Goal: Book appointment/travel/reservation

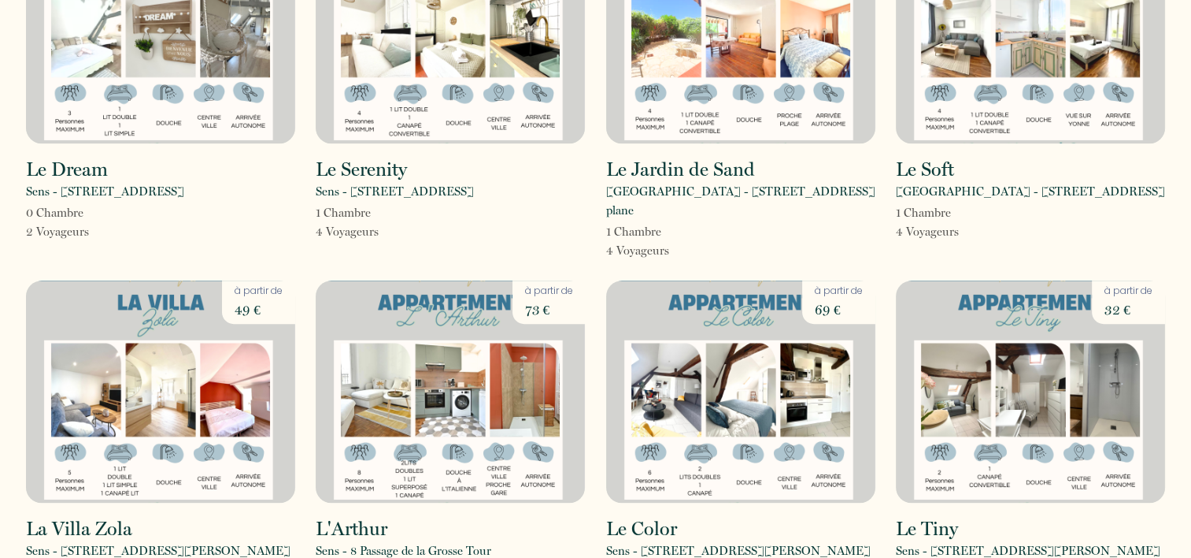
scroll to position [969, 0]
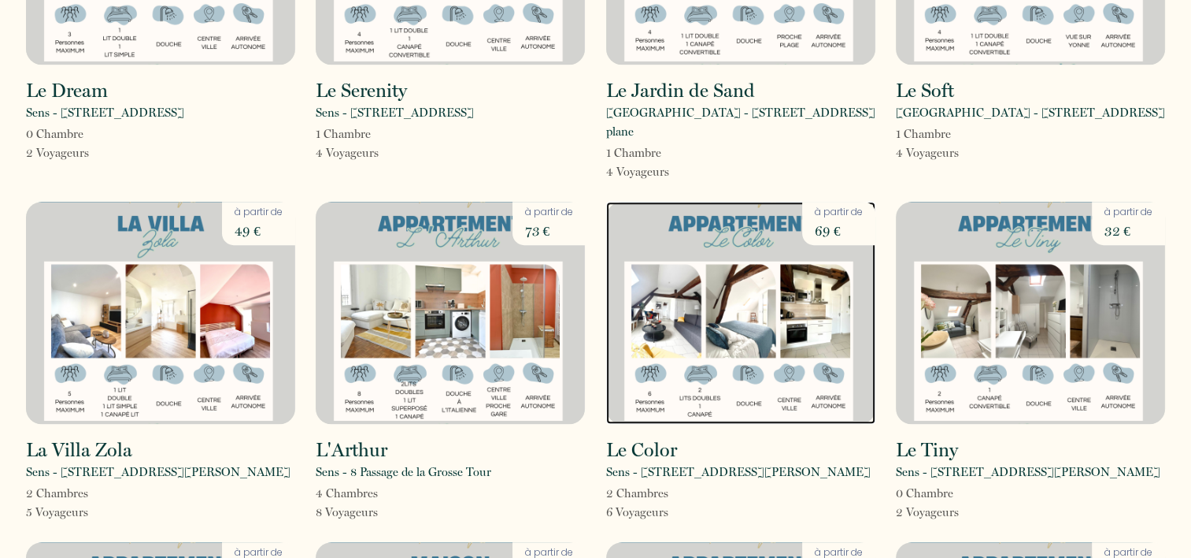
click at [761, 265] on img at bounding box center [740, 313] width 269 height 222
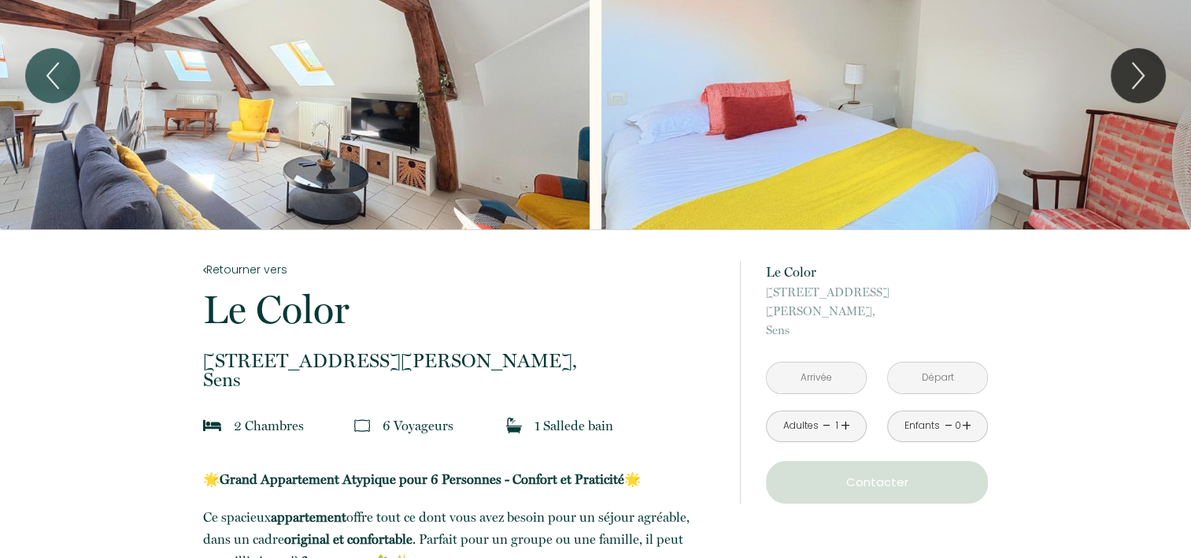
scroll to position [158, 0]
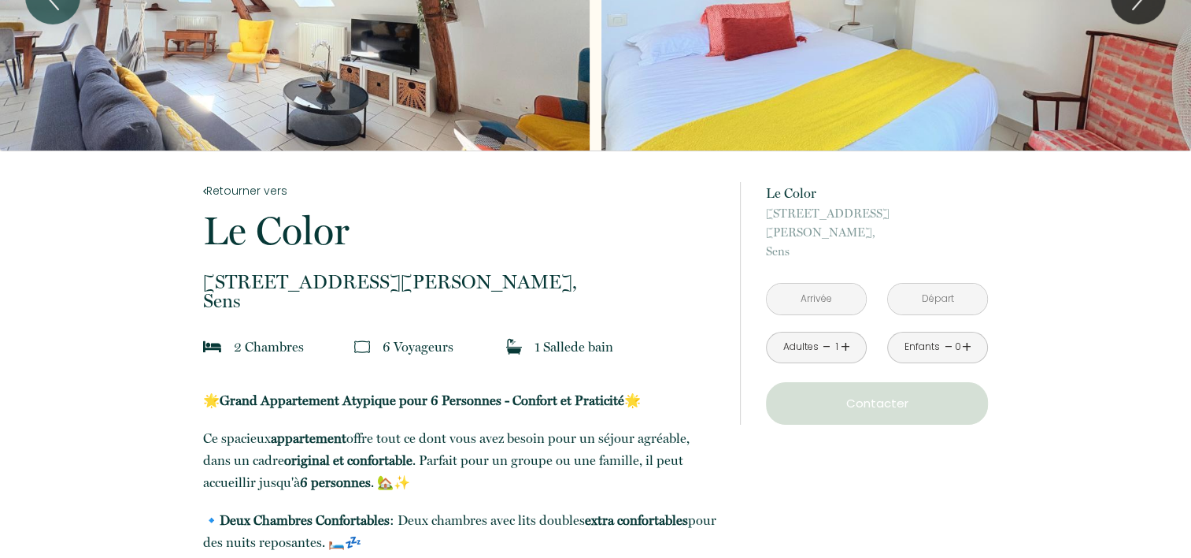
click at [819, 284] on input "text" at bounding box center [816, 299] width 99 height 31
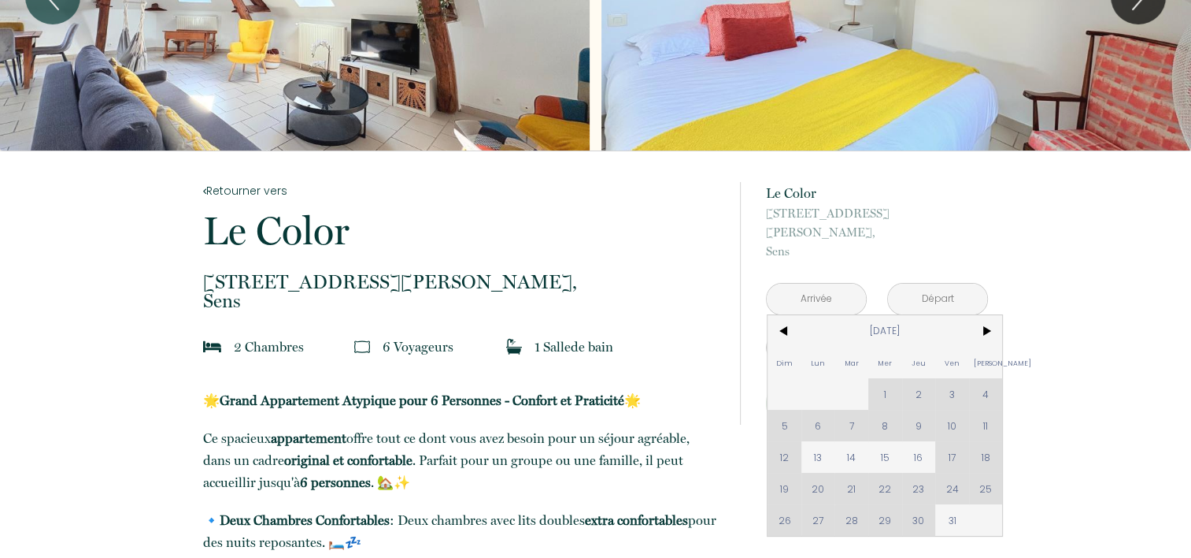
scroll to position [0, 0]
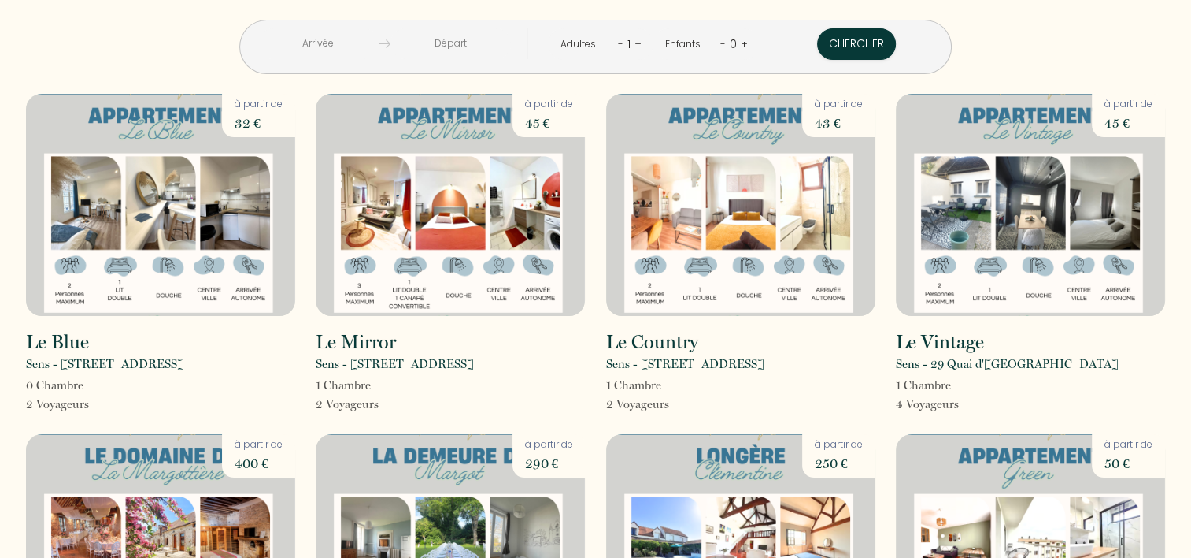
click at [369, 47] on input "text" at bounding box center [318, 43] width 120 height 31
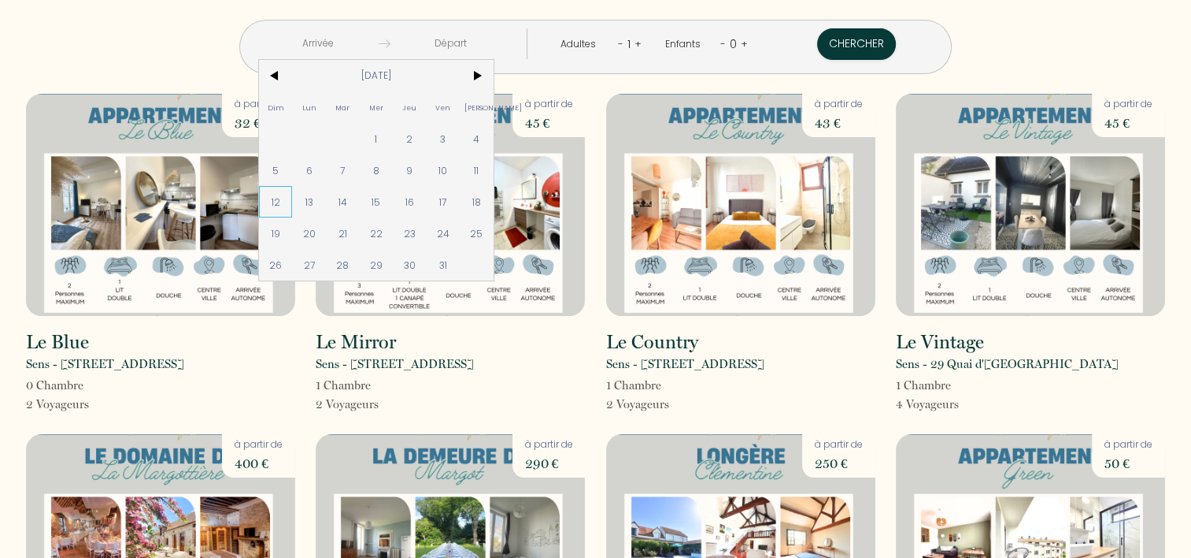
drag, startPoint x: 339, startPoint y: 198, endPoint x: 398, endPoint y: 198, distance: 59.1
click at [293, 198] on span "12" at bounding box center [276, 202] width 34 height 32
type input "[DATE]"
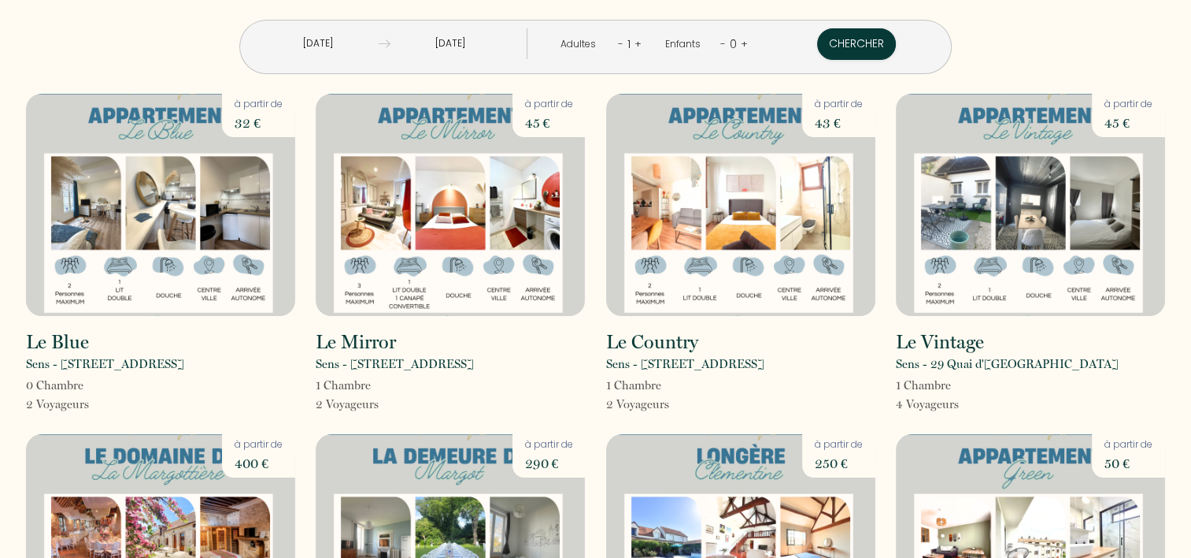
click at [479, 38] on input "[DATE]" at bounding box center [451, 43] width 120 height 31
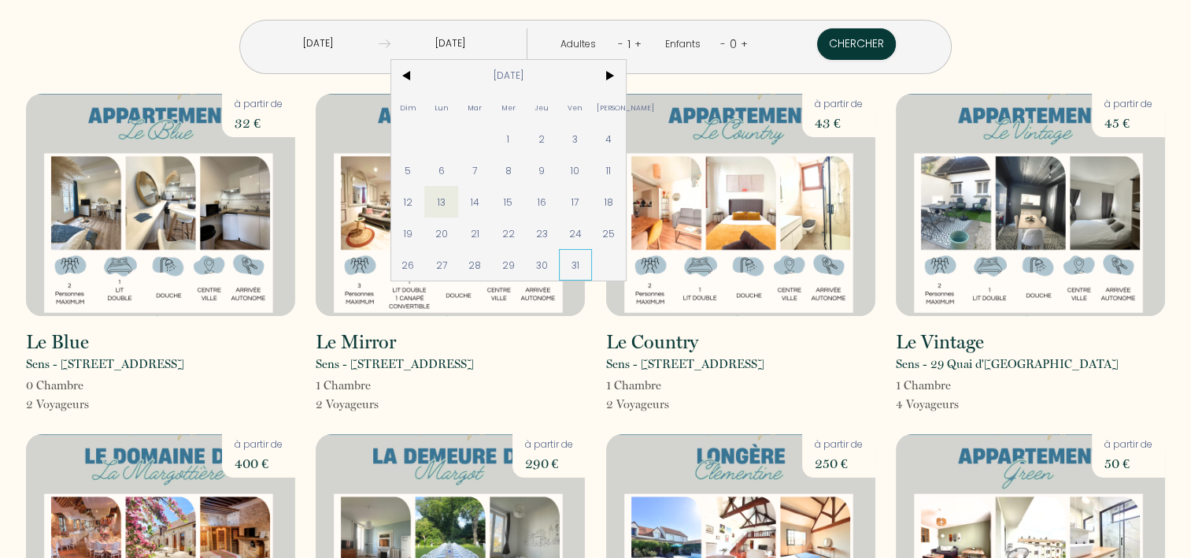
click at [593, 269] on span "31" at bounding box center [576, 265] width 34 height 32
type input "[DATE]"
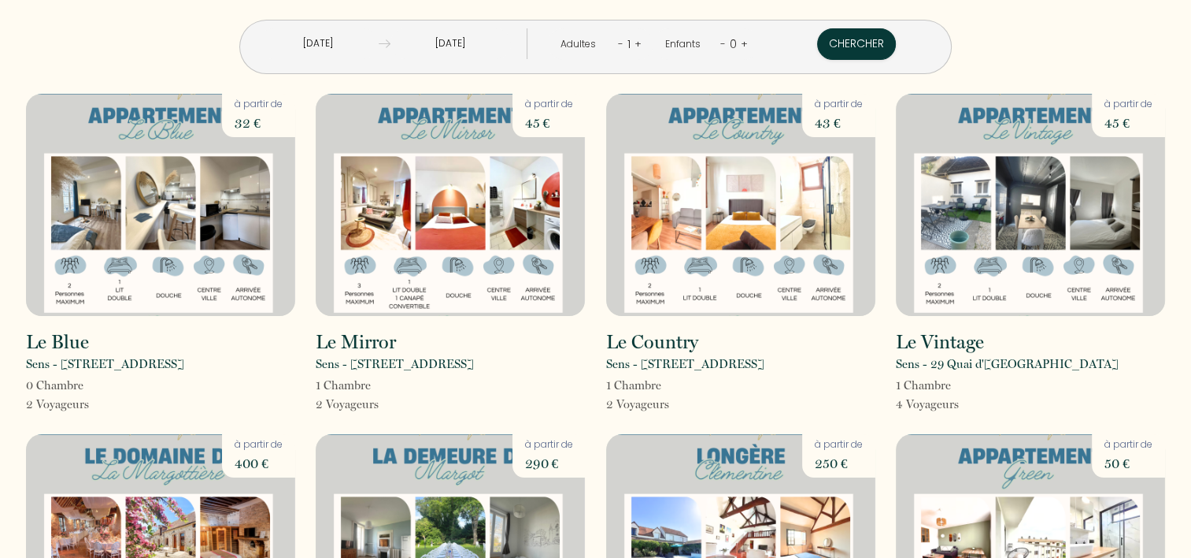
click at [635, 41] on link "+" at bounding box center [638, 43] width 7 height 15
click at [636, 43] on link "+" at bounding box center [639, 43] width 7 height 15
click at [630, 43] on div "- 4 +" at bounding box center [629, 44] width 28 height 25
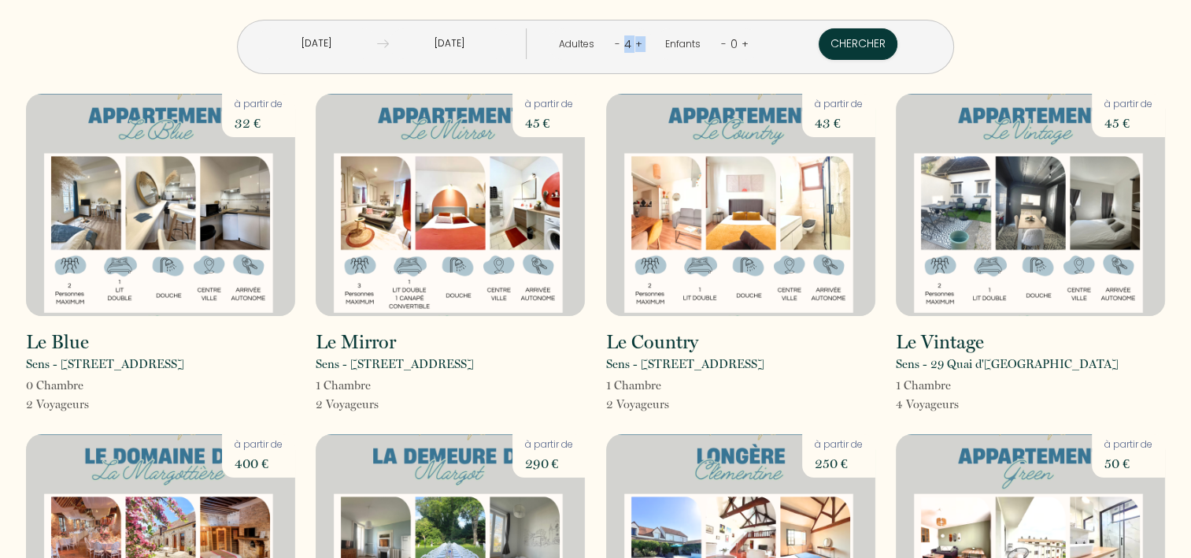
click at [636, 43] on link "+" at bounding box center [639, 43] width 7 height 15
click at [819, 43] on button "Chercher" at bounding box center [858, 44] width 79 height 32
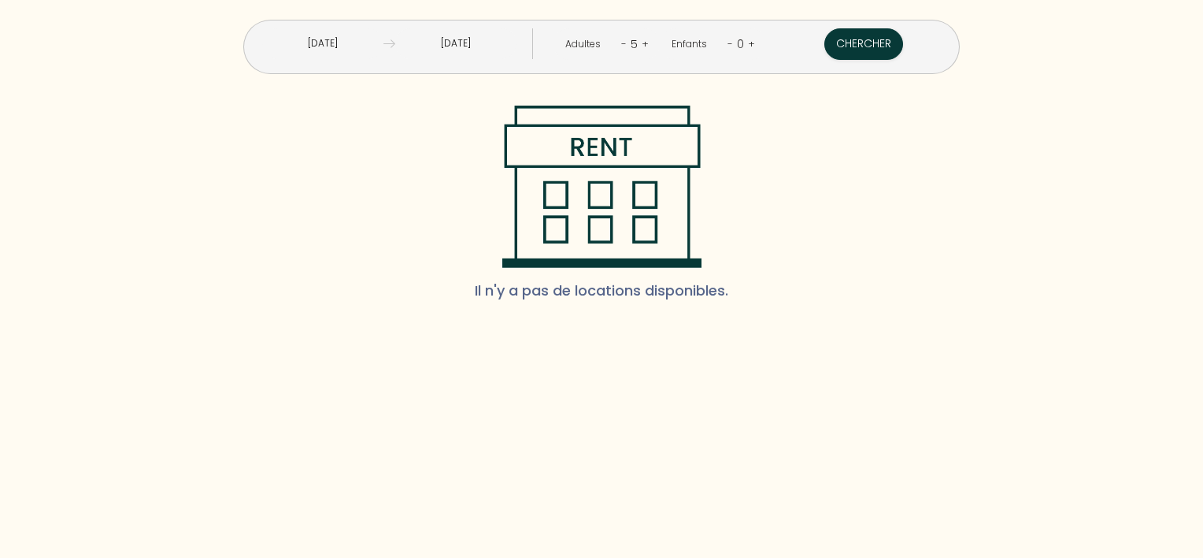
click at [382, 50] on input "[DATE]" at bounding box center [322, 43] width 121 height 31
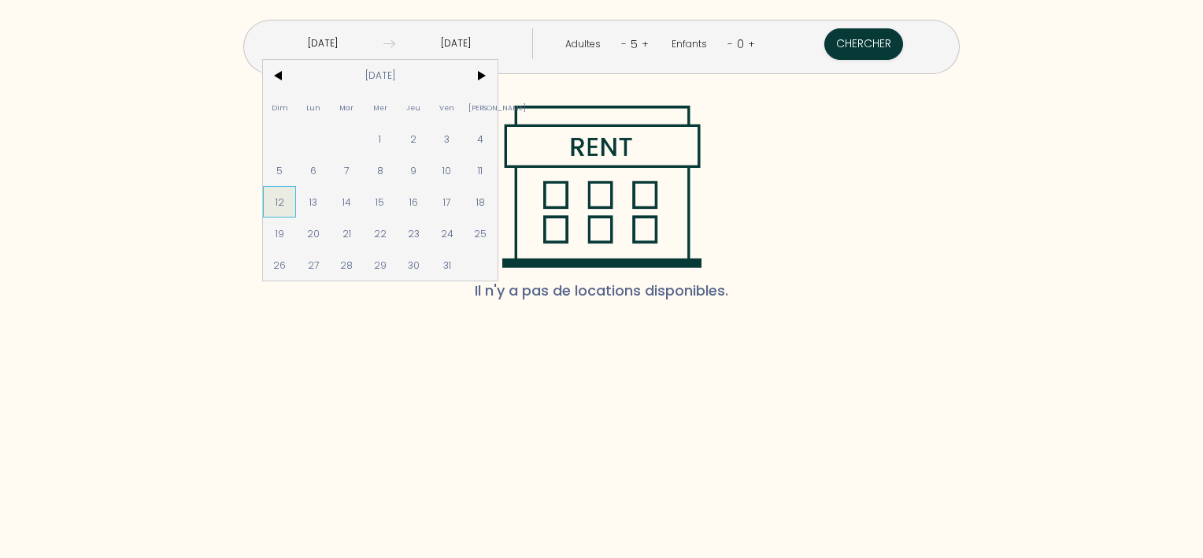
click at [297, 200] on span "12" at bounding box center [280, 202] width 34 height 32
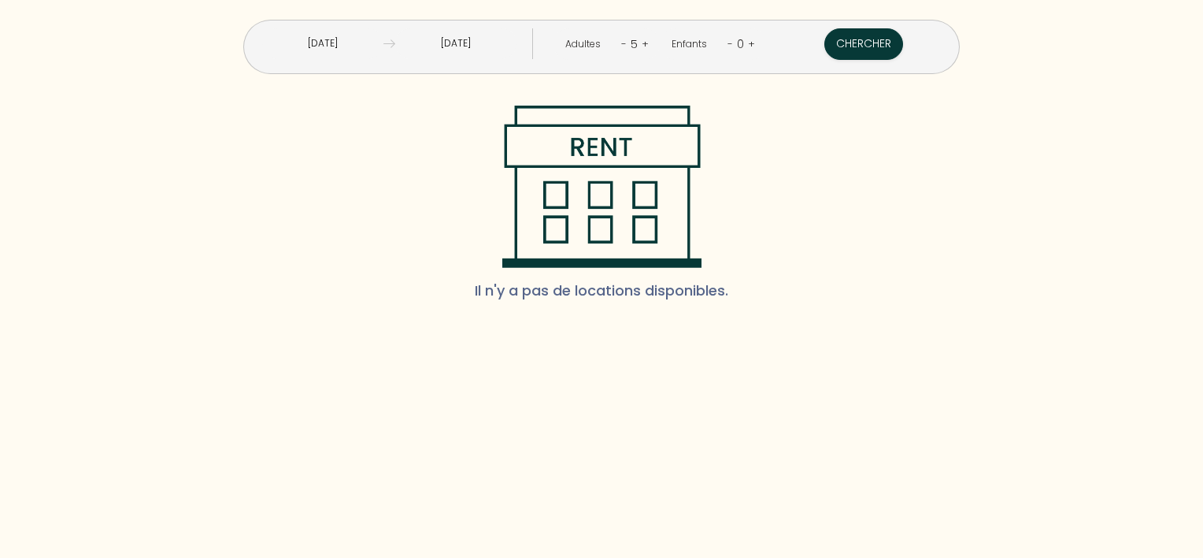
click at [483, 56] on input "[DATE]" at bounding box center [455, 43] width 121 height 31
drag, startPoint x: 865, startPoint y: 200, endPoint x: 865, endPoint y: 132, distance: 67.7
click at [865, 200] on div "Il n'y a pas de locations disponibles." at bounding box center [602, 210] width 1172 height 209
click at [825, 38] on button "Chercher" at bounding box center [864, 44] width 79 height 32
